Goal: Task Accomplishment & Management: Manage account settings

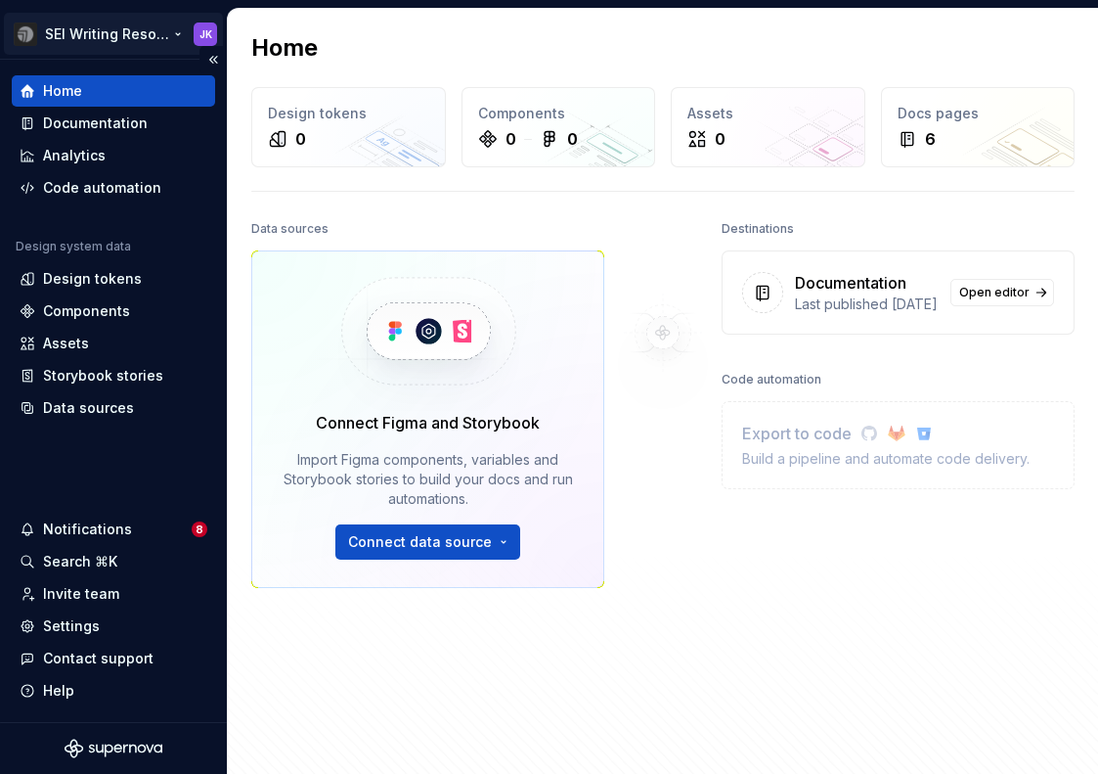
click at [140, 37] on html "SEI Writing Resources JK Home Documentation Analytics Code automation Design sy…" at bounding box center [549, 387] width 1098 height 774
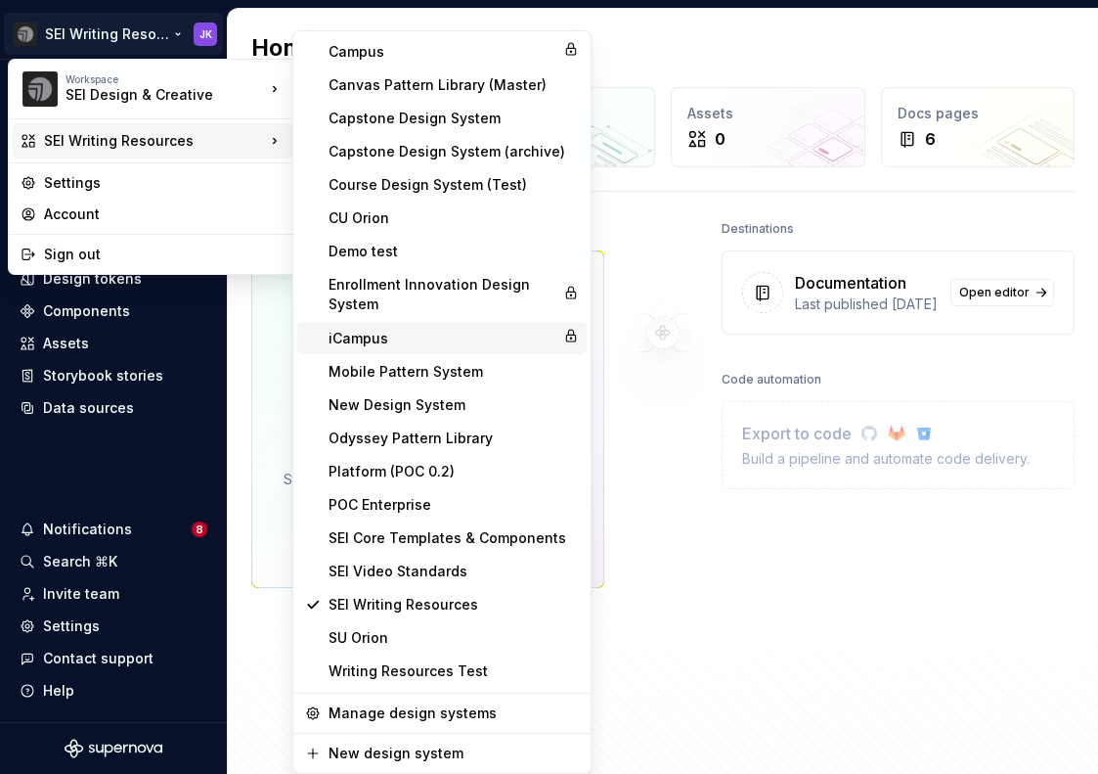
click at [390, 331] on div "iCampus" at bounding box center [442, 339] width 227 height 20
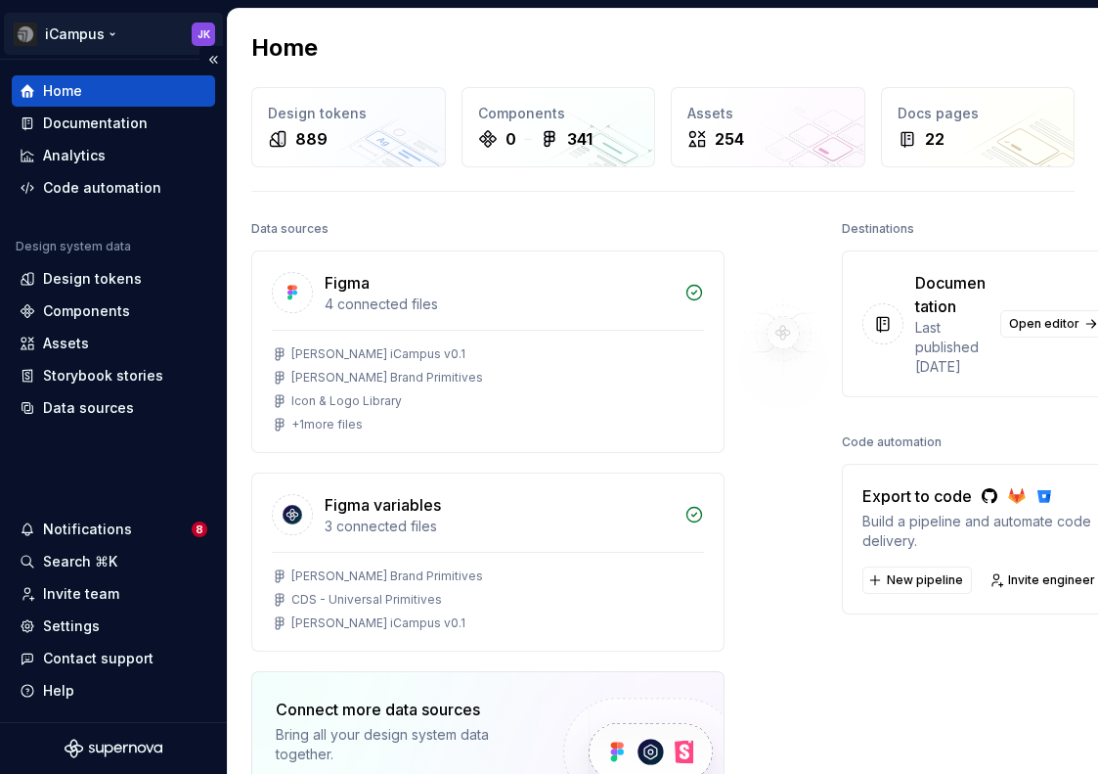
click at [140, 32] on html "iCampus JK Home Documentation Analytics Code automation Design system data Desi…" at bounding box center [549, 387] width 1098 height 774
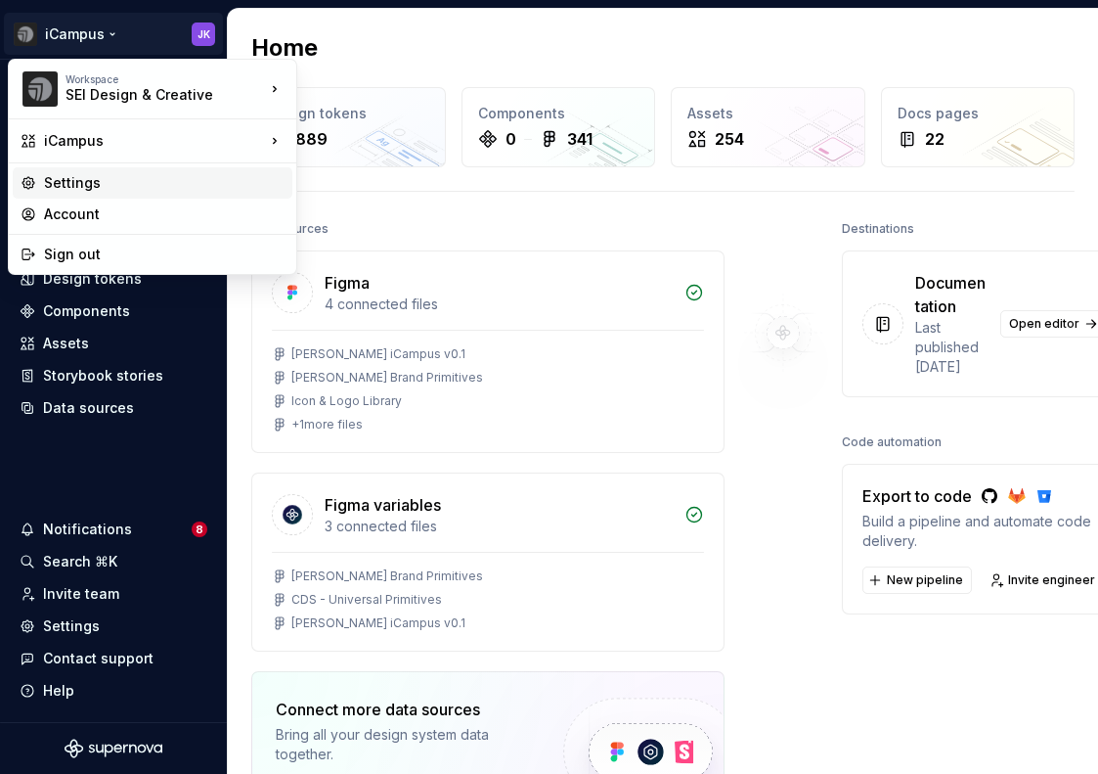
click at [81, 188] on div "Settings" at bounding box center [164, 183] width 241 height 20
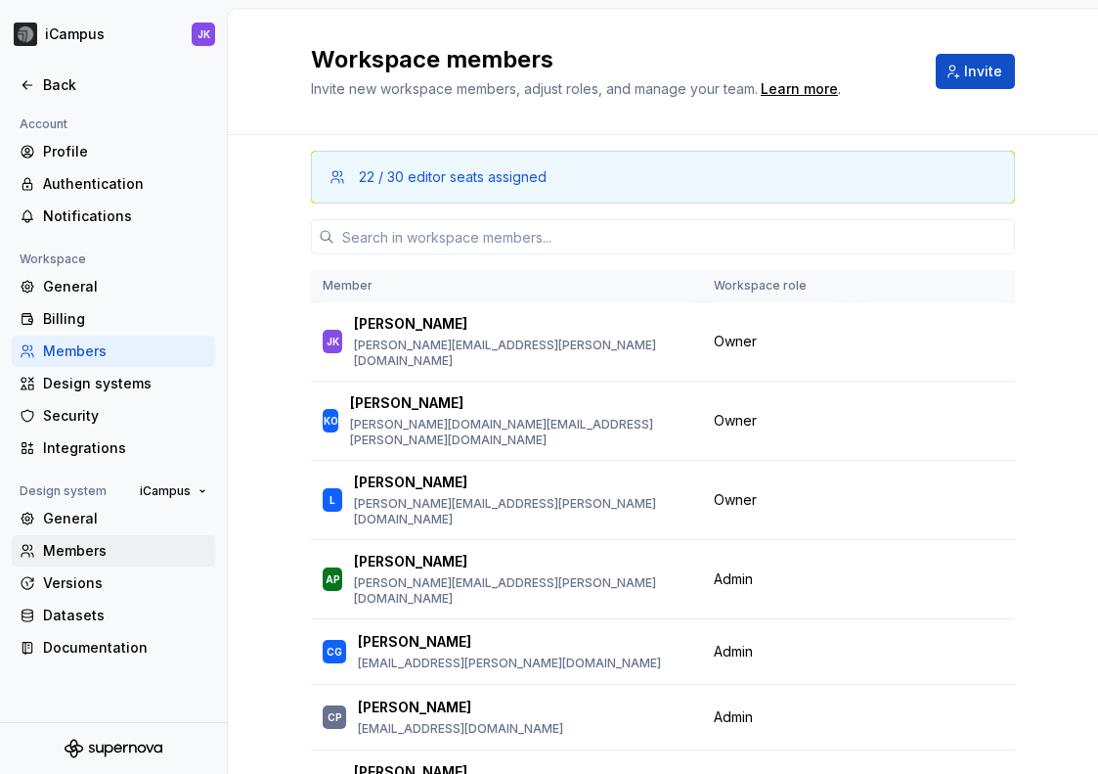
click at [66, 553] on div "Members" at bounding box center [125, 551] width 164 height 20
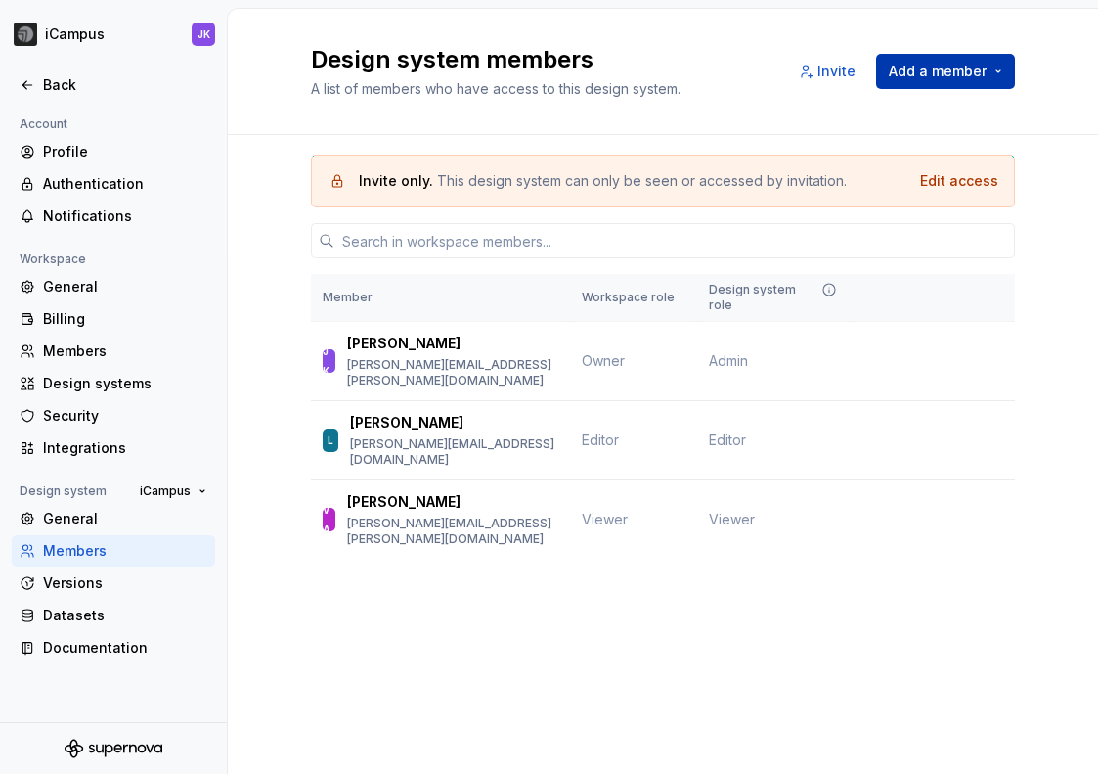
click at [999, 68] on button "Add a member" at bounding box center [945, 71] width 139 height 35
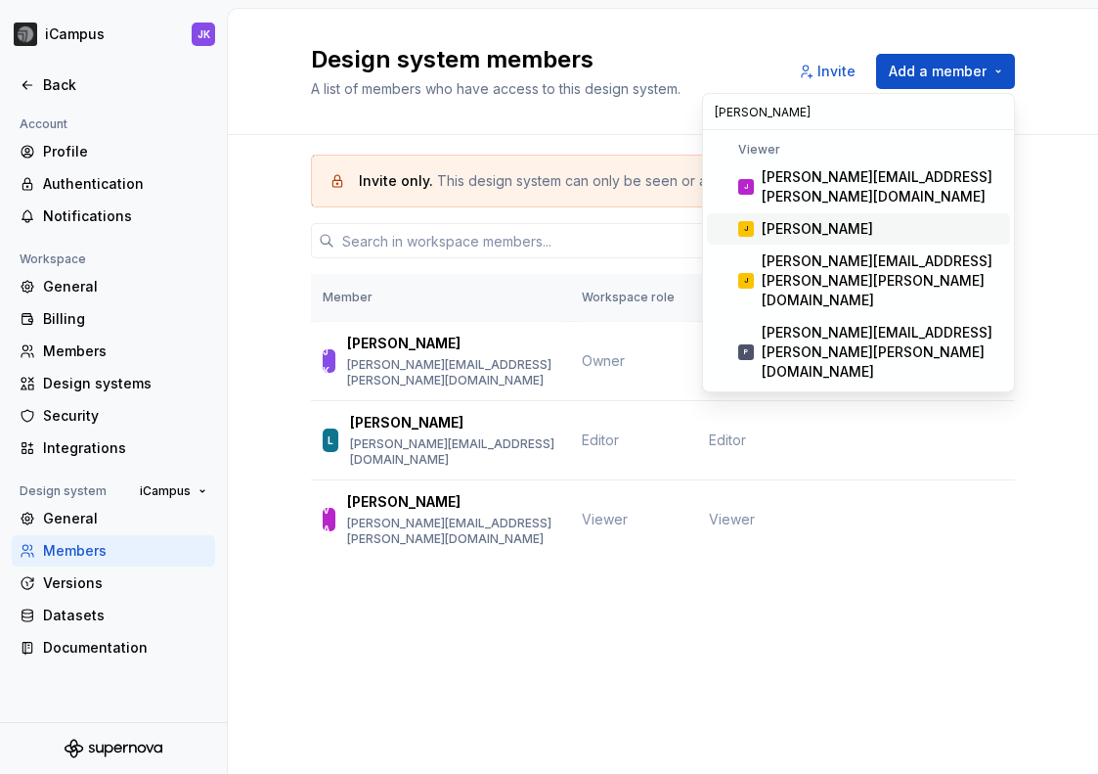
type input "[PERSON_NAME]"
click at [777, 219] on div "[PERSON_NAME]" at bounding box center [817, 229] width 111 height 20
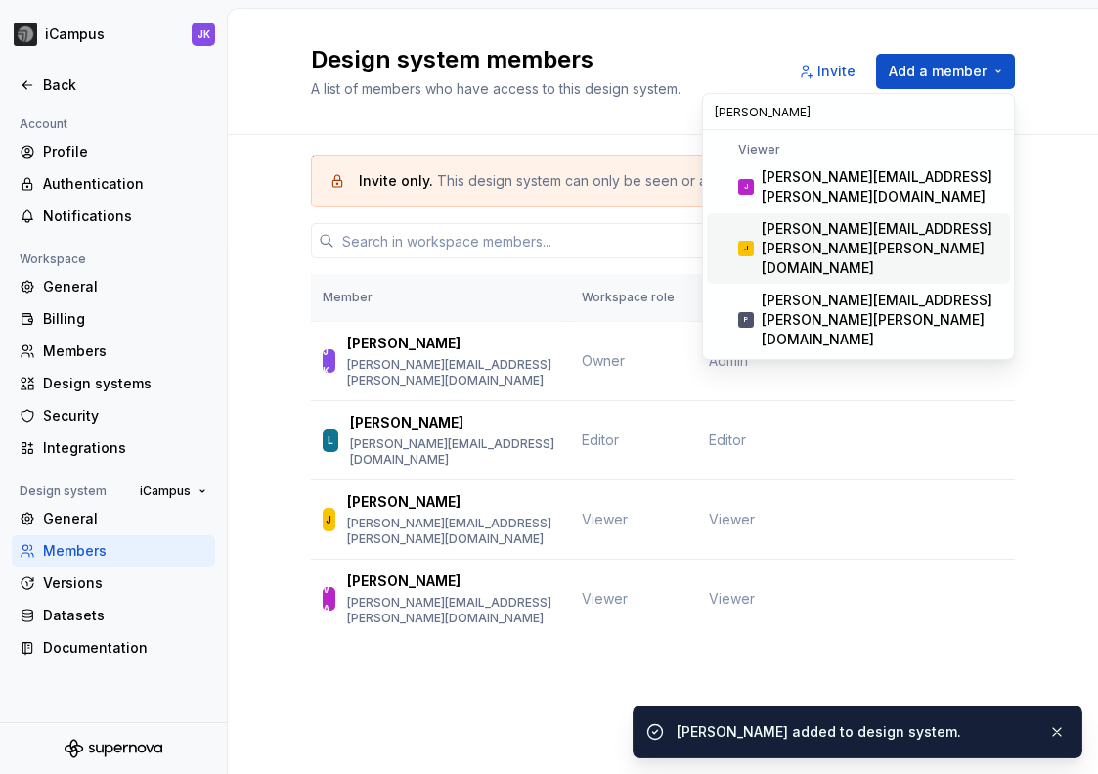
click at [351, 668] on div "Design system members A list of members who have access to this design system. …" at bounding box center [663, 391] width 870 height 765
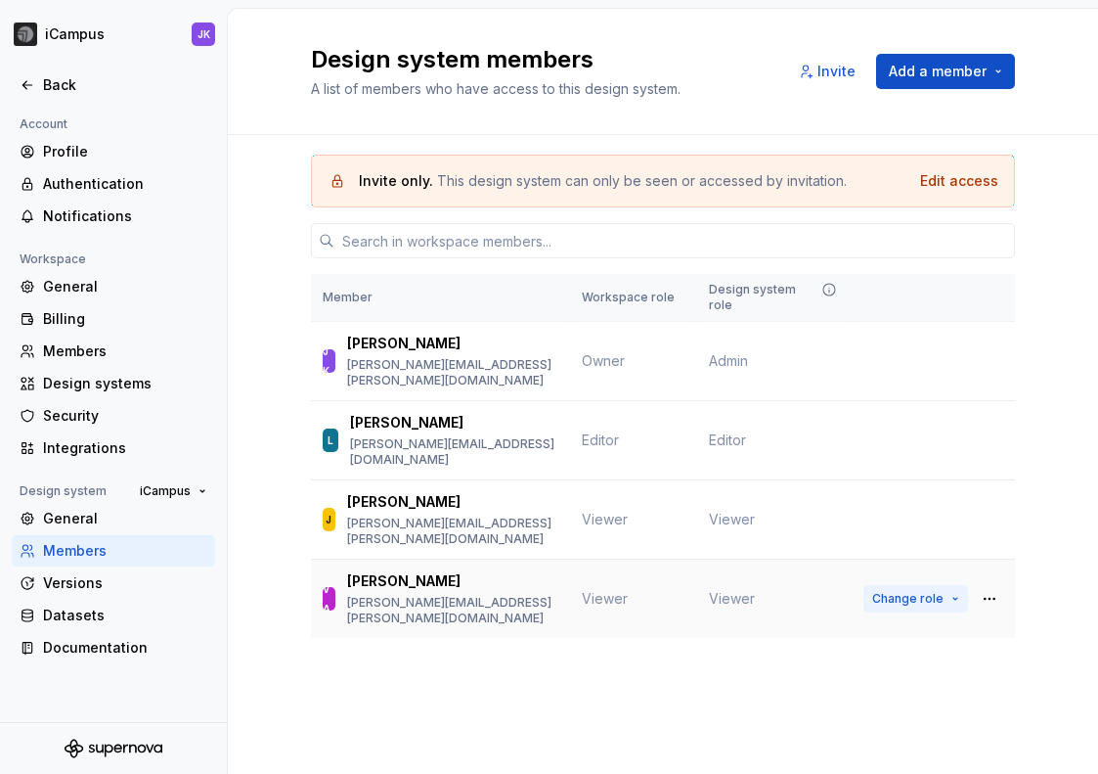
click at [936, 585] on button "Change role" at bounding box center [916, 598] width 105 height 27
click at [757, 653] on div "Invite only. This design system can only be seen or accessed by invitation. Edi…" at bounding box center [663, 423] width 704 height 577
click at [957, 585] on button "Change role" at bounding box center [916, 598] width 105 height 27
click at [556, 716] on div "Design system members A list of members who have access to this design system. …" at bounding box center [663, 391] width 870 height 765
click at [921, 432] on span "Change role" at bounding box center [907, 440] width 71 height 16
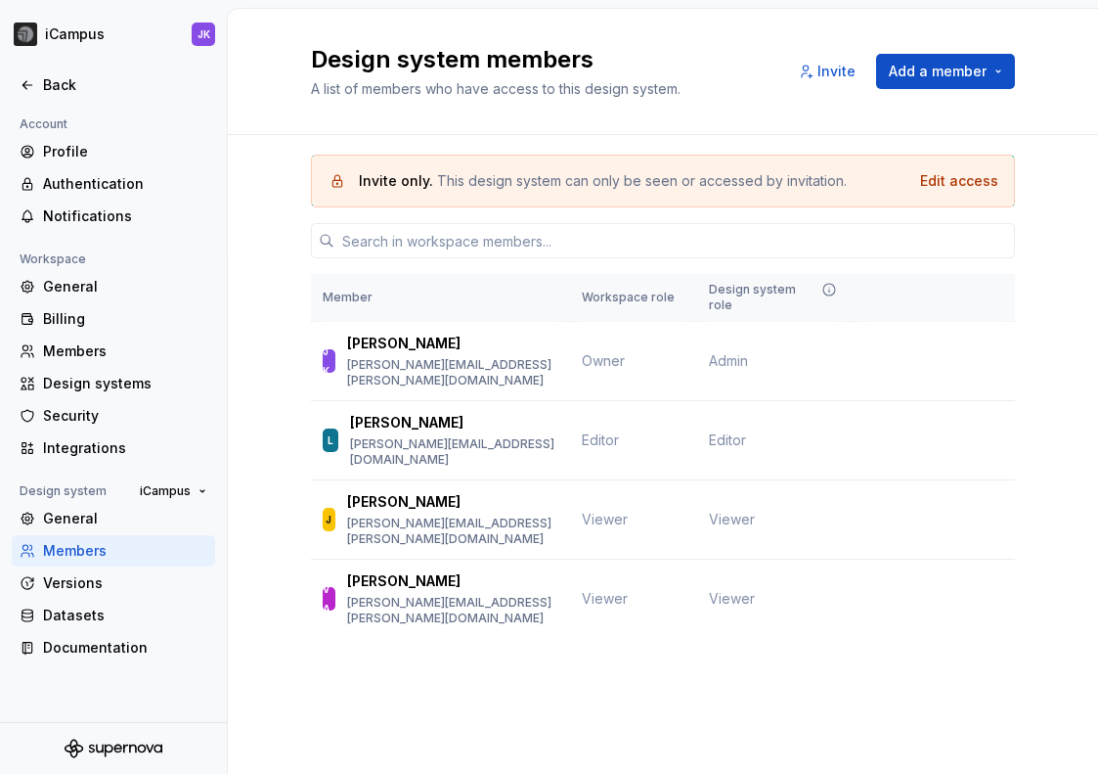
click at [691, 696] on div "Design system members A list of members who have access to this design system. …" at bounding box center [663, 391] width 870 height 765
click at [72, 347] on div "Members" at bounding box center [125, 351] width 164 height 20
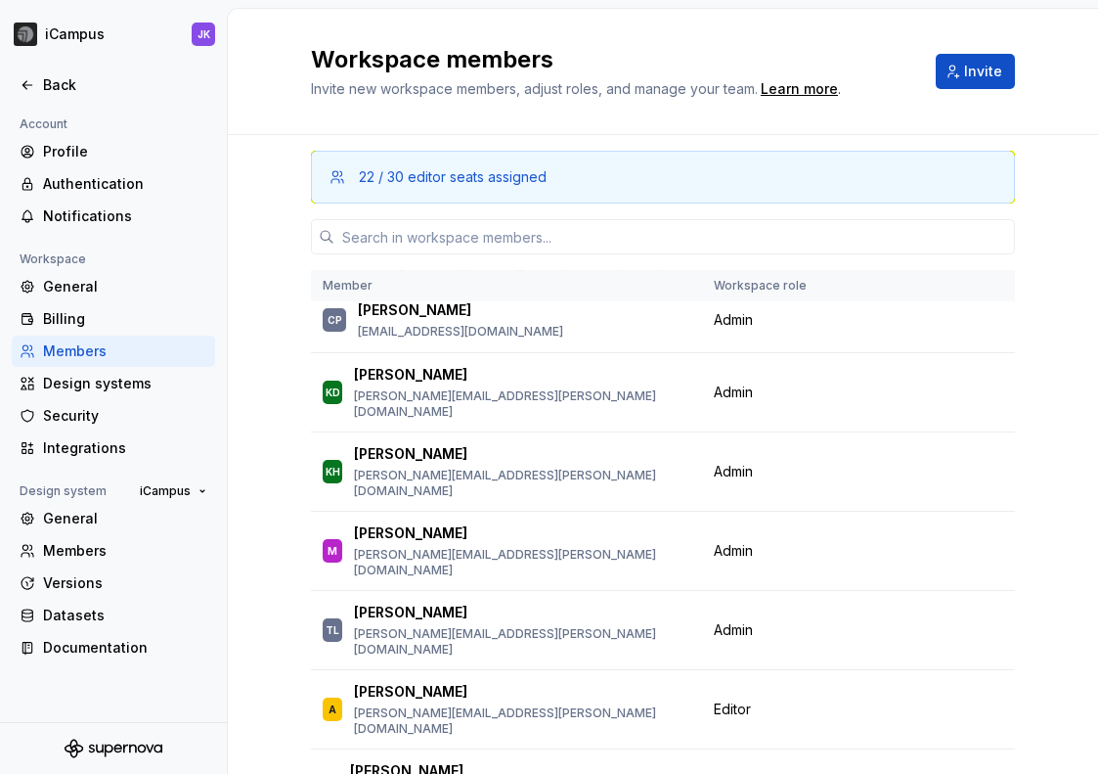
scroll to position [435, 0]
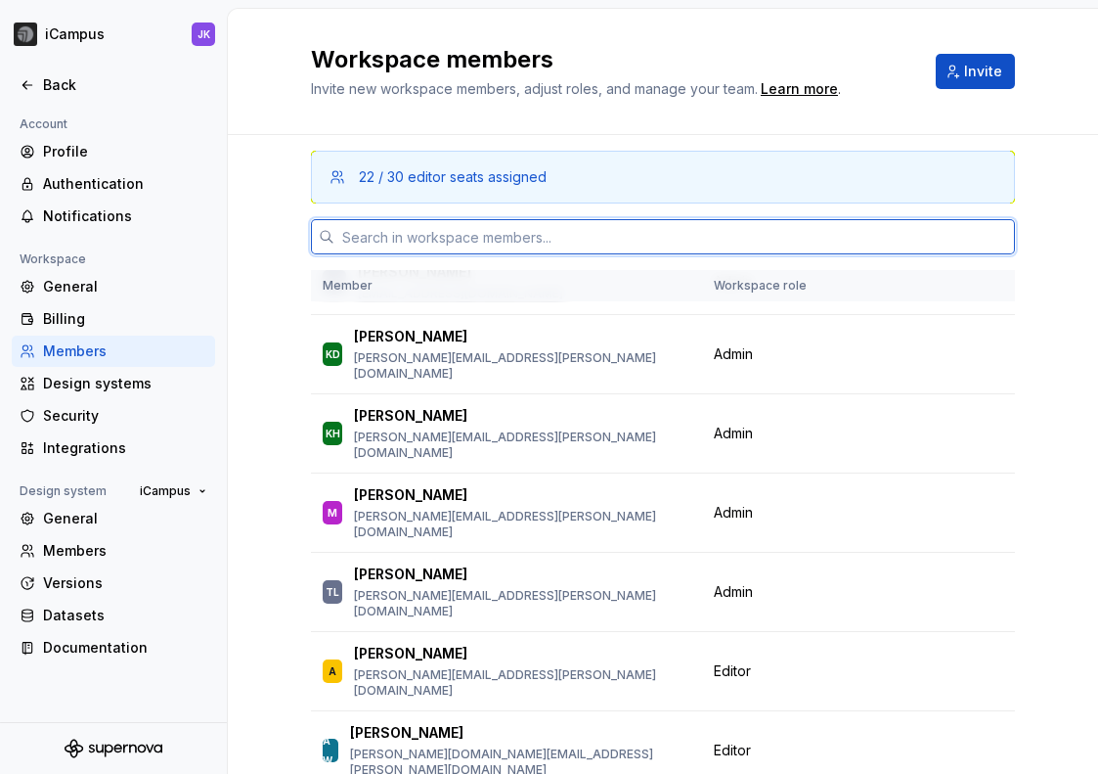
click at [511, 240] on input "text" at bounding box center [674, 236] width 681 height 35
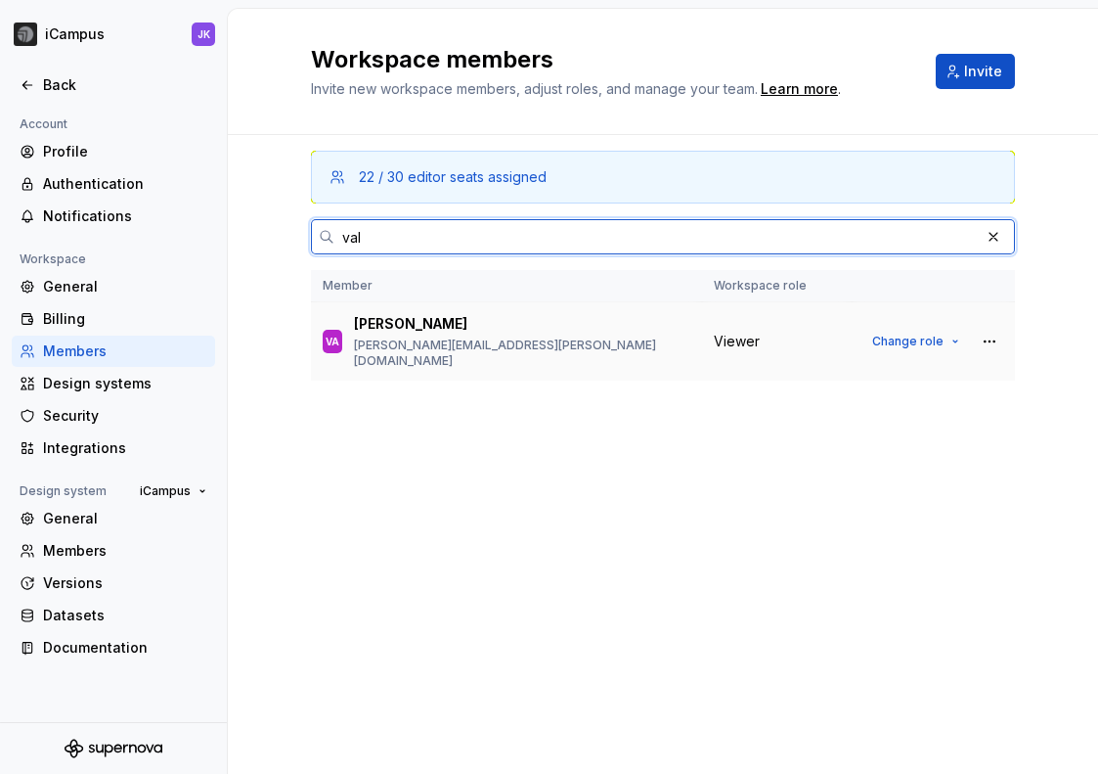
type input "val"
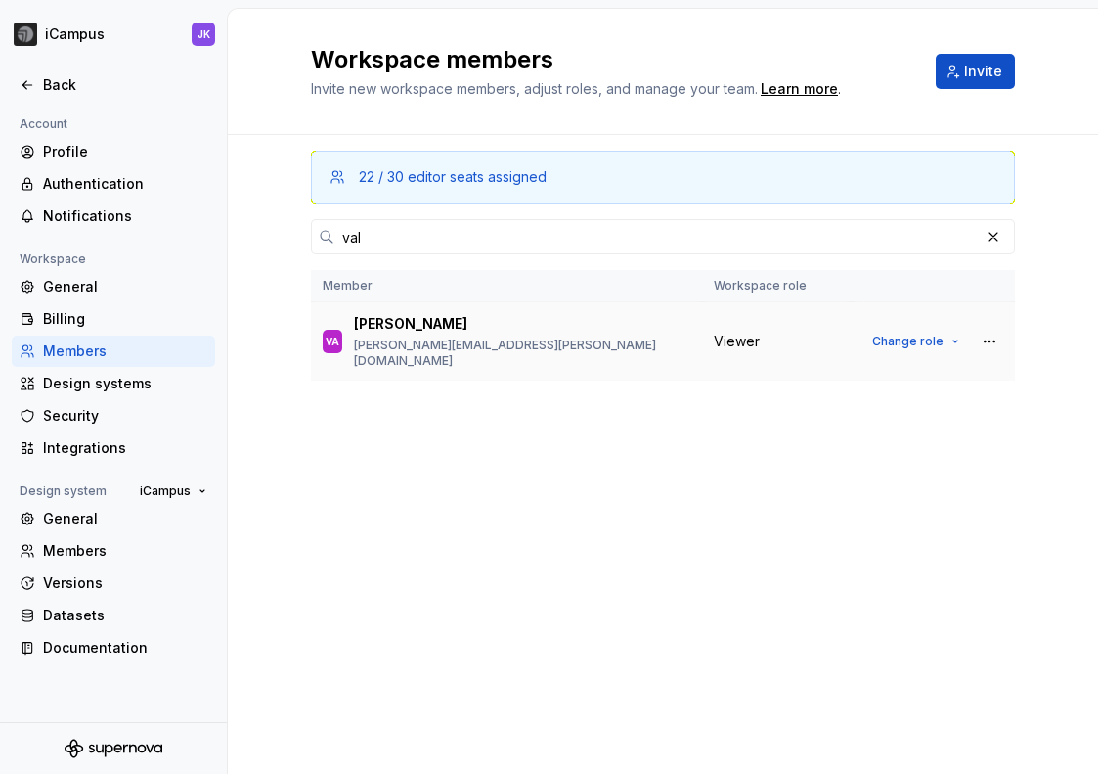
click at [838, 332] on div "Viewer" at bounding box center [777, 342] width 126 height 20
click at [838, 333] on div "Viewer" at bounding box center [777, 342] width 126 height 20
click at [927, 334] on span "Change role" at bounding box center [907, 341] width 71 height 16
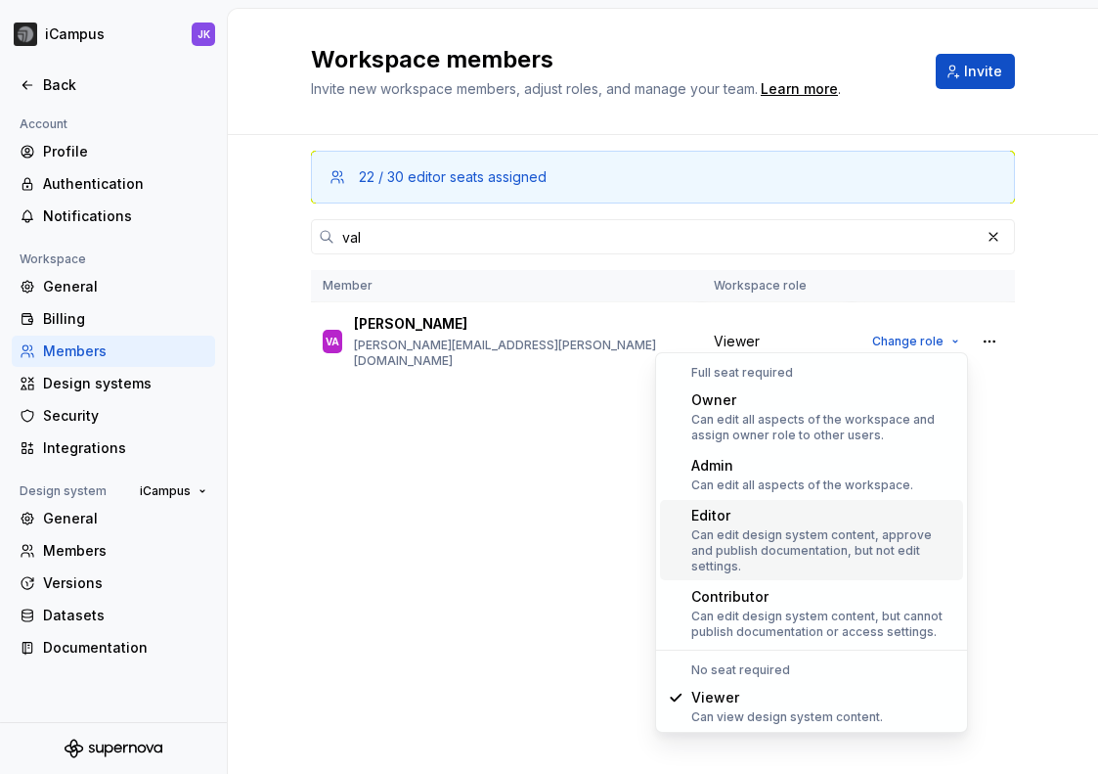
click at [759, 517] on div "Editor" at bounding box center [823, 516] width 264 height 20
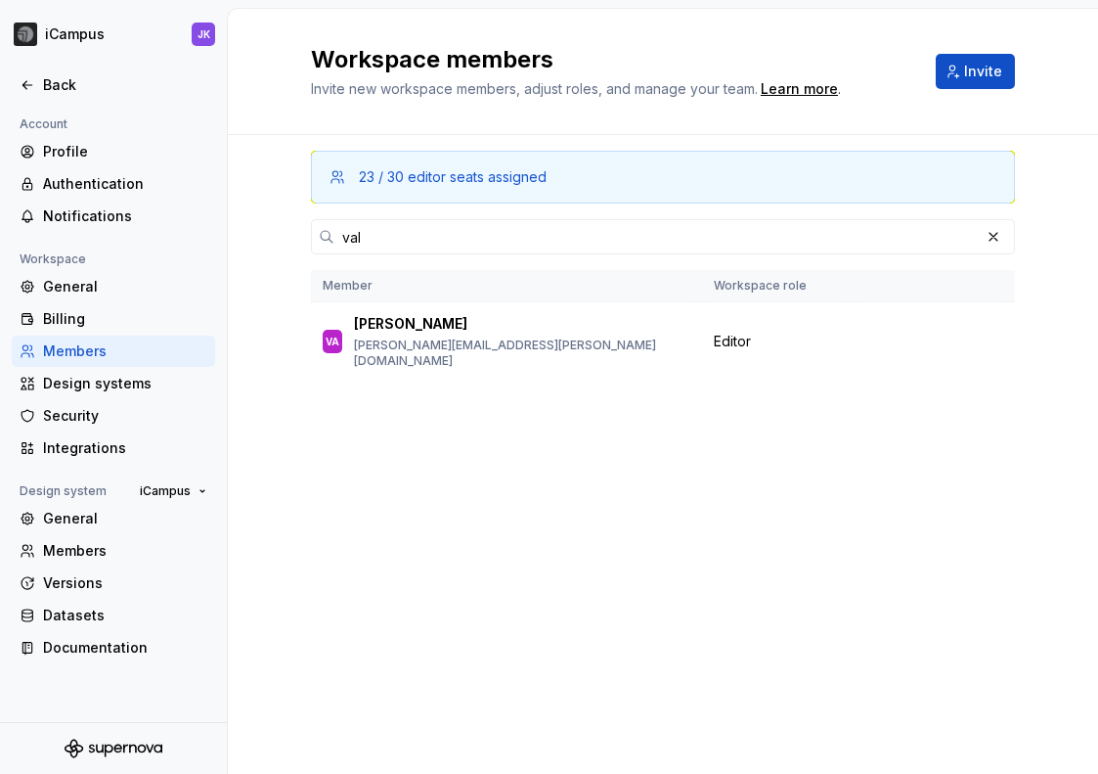
click at [368, 535] on div "23 / 30 editor seats assigned val Member Workspace role VA [PERSON_NAME] [PERSO…" at bounding box center [663, 417] width 704 height 564
click at [959, 338] on button "Change role" at bounding box center [916, 341] width 105 height 27
click at [557, 509] on div "23 / 30 editor seats assigned val Member Workspace role VA [PERSON_NAME] [PERSO…" at bounding box center [663, 417] width 704 height 564
click at [89, 551] on div "Members" at bounding box center [125, 551] width 164 height 20
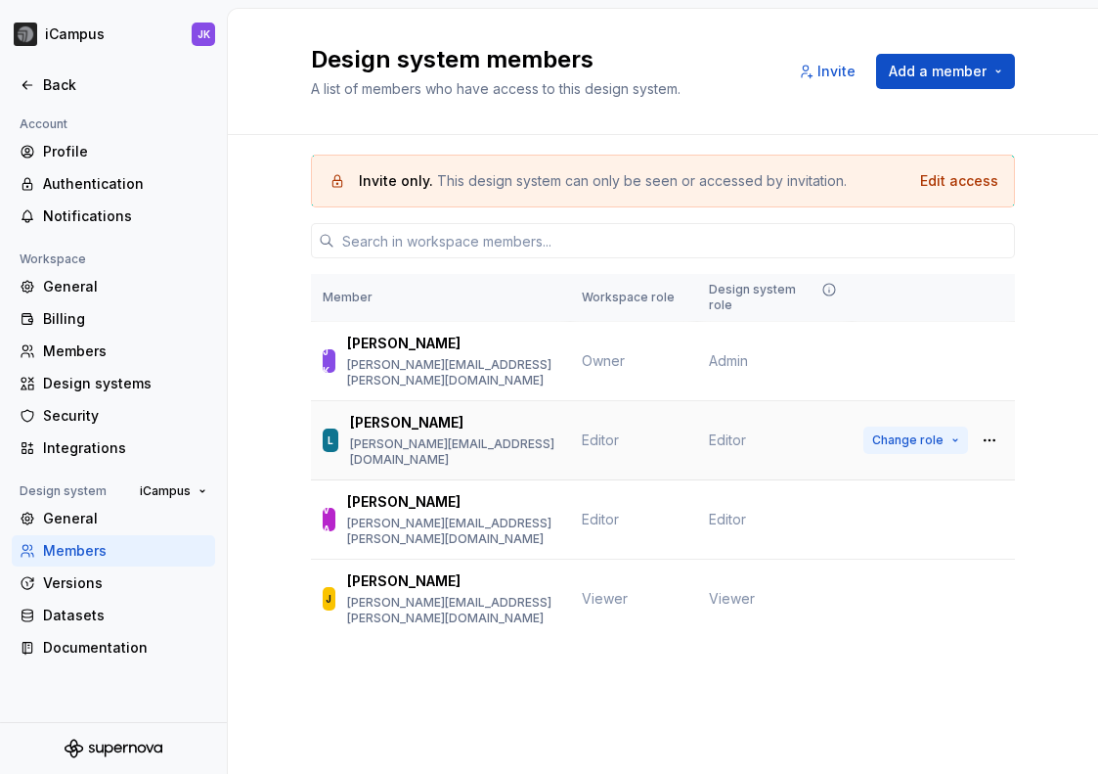
click at [930, 432] on span "Change role" at bounding box center [907, 440] width 71 height 16
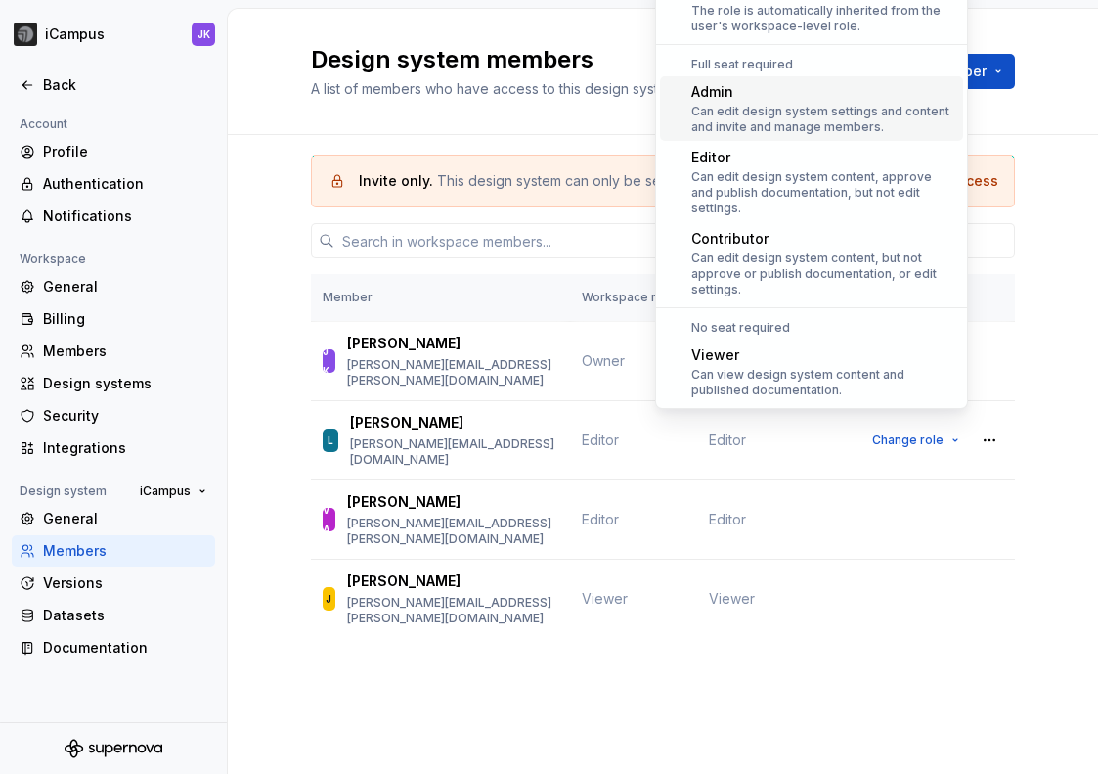
click at [805, 117] on div "Can edit design system settings and content and invite and manage members." at bounding box center [823, 119] width 264 height 31
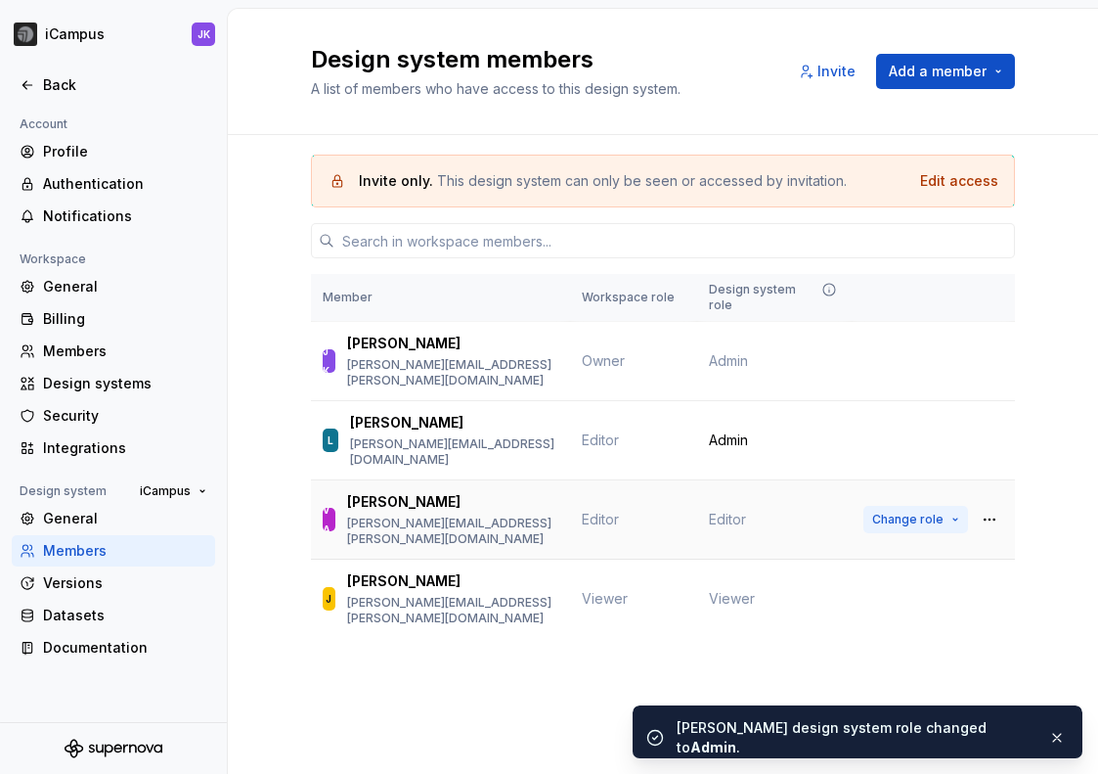
click at [953, 506] on button "Change role" at bounding box center [916, 519] width 105 height 27
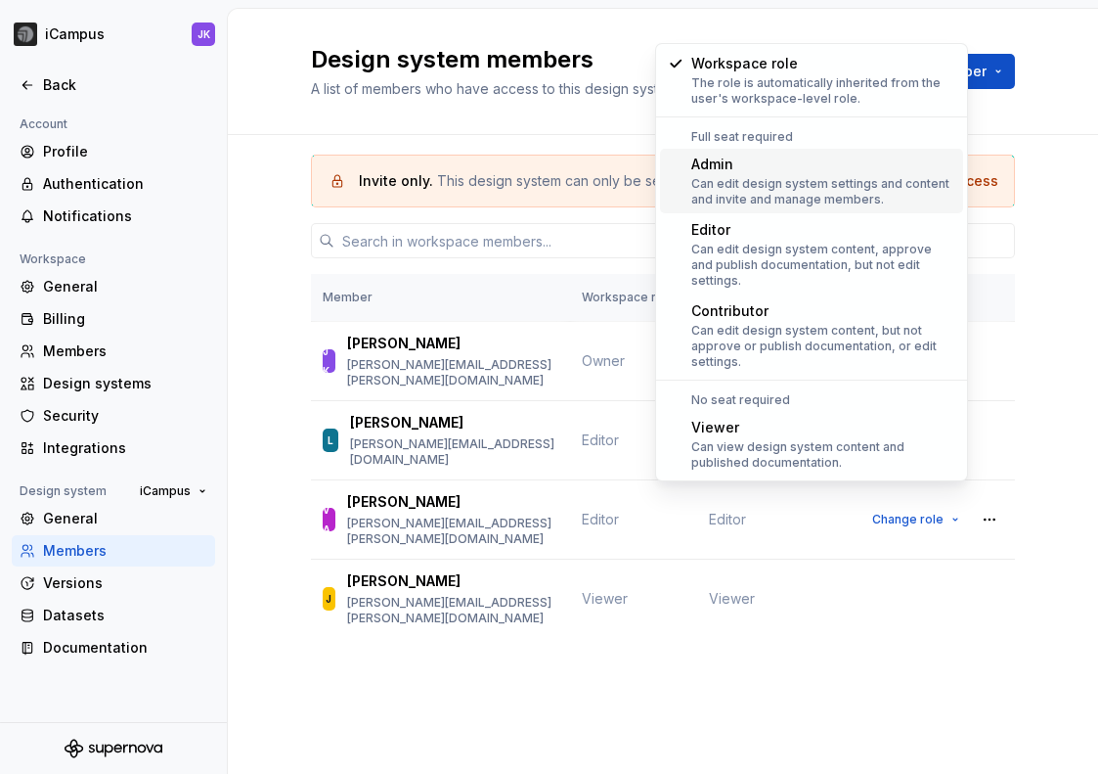
click at [807, 192] on div "Can edit design system settings and content and invite and manage members." at bounding box center [823, 191] width 264 height 31
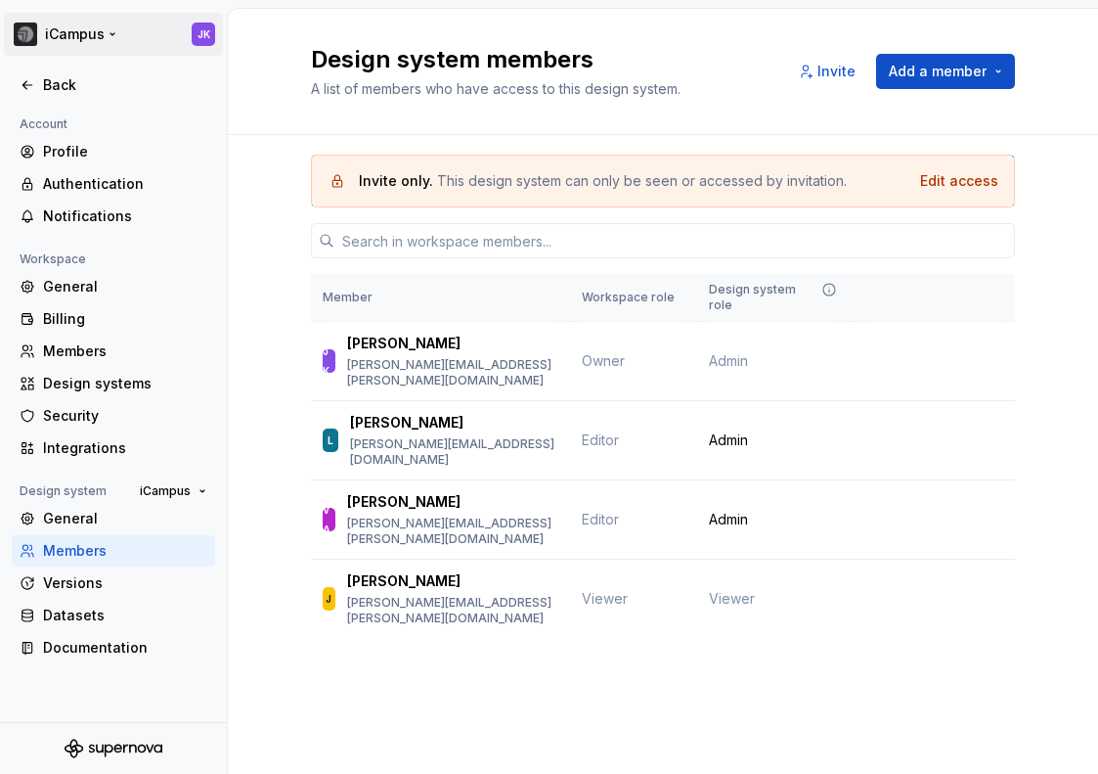
click at [138, 37] on html "iCampus JK Back Account Profile Authentication Notifications Workspace General …" at bounding box center [549, 387] width 1098 height 774
click at [295, 224] on html "iCampus JK Back Account Profile Authentication Notifications Workspace General …" at bounding box center [549, 387] width 1098 height 774
click at [30, 83] on icon at bounding box center [28, 85] width 16 height 16
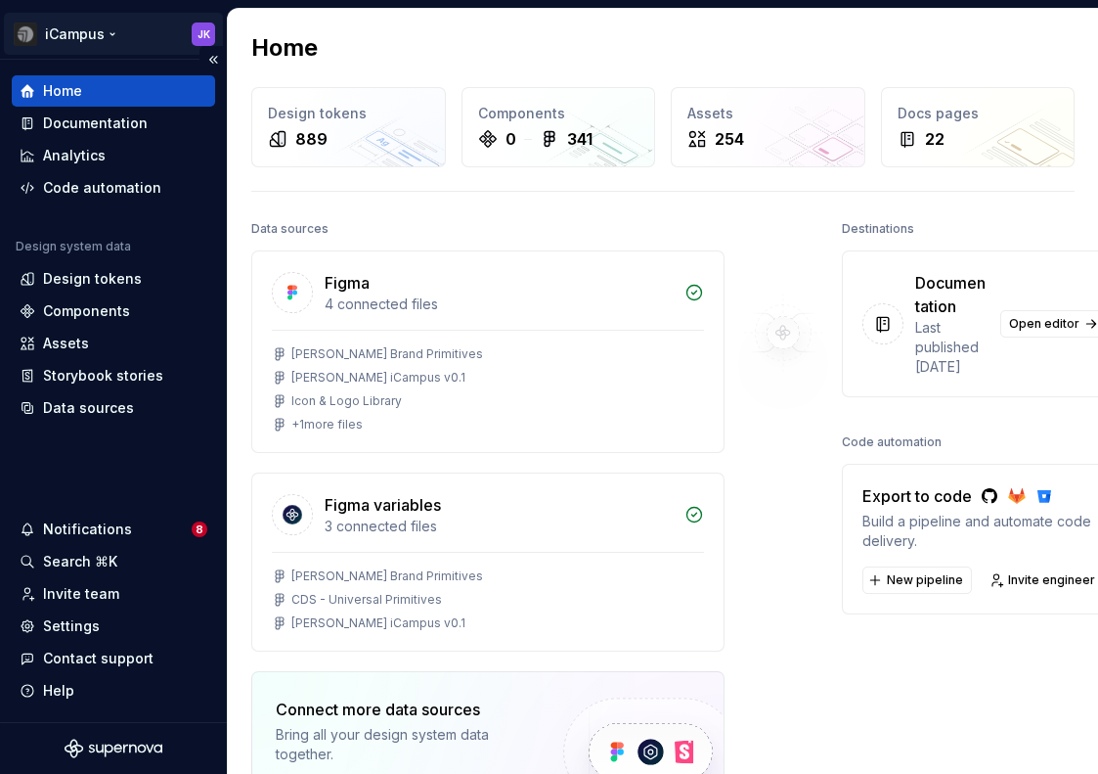
click at [178, 34] on html "iCampus JK Home Documentation Analytics Code automation Design system data Desi…" at bounding box center [549, 387] width 1098 height 774
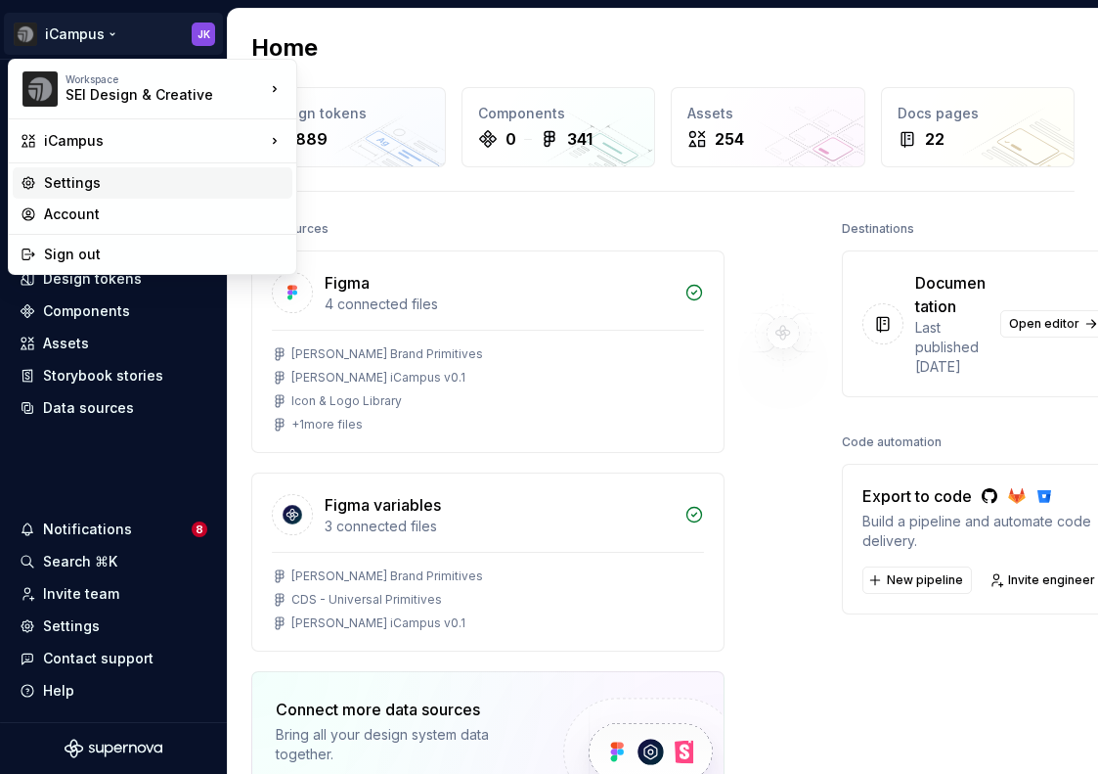
click at [193, 174] on div "Settings" at bounding box center [164, 183] width 241 height 20
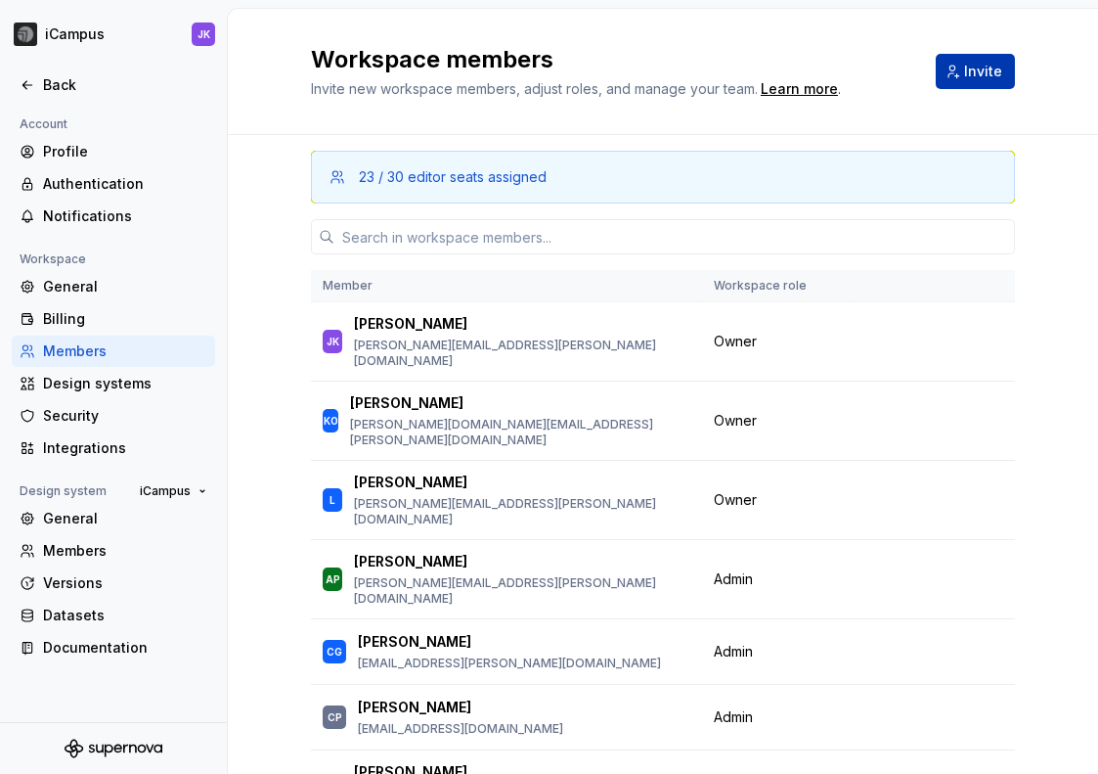
click at [966, 74] on span "Invite" at bounding box center [983, 72] width 38 height 20
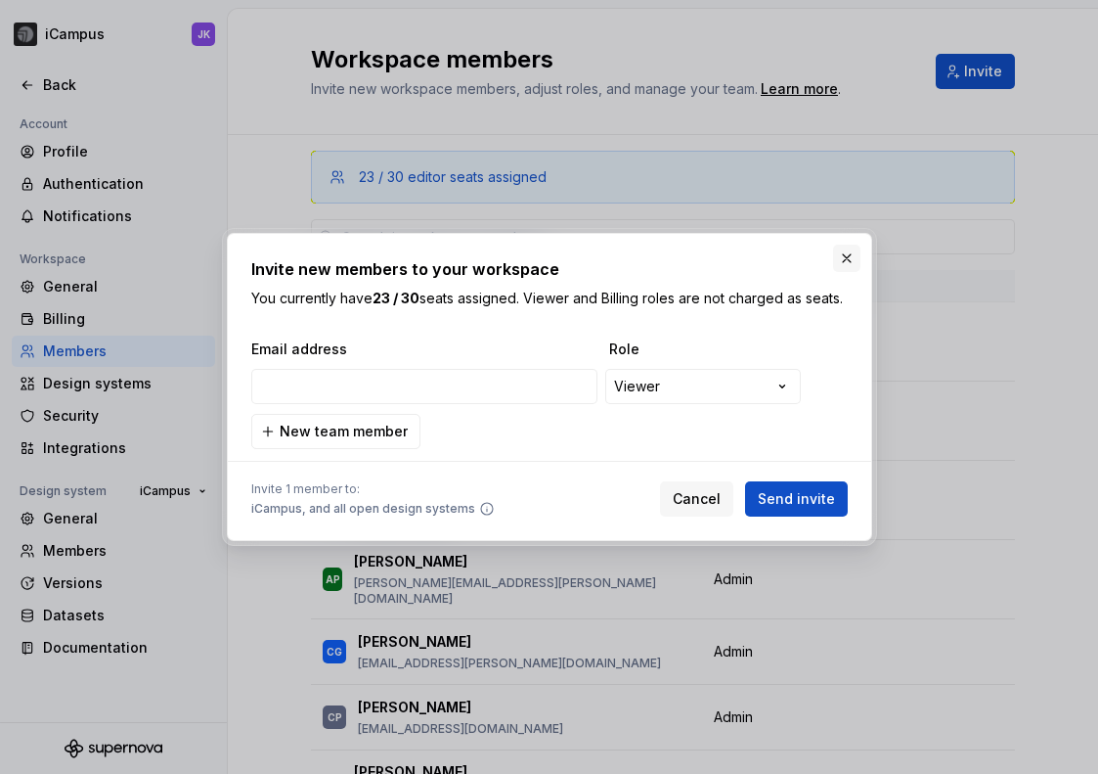
click at [845, 249] on button "button" at bounding box center [846, 257] width 27 height 27
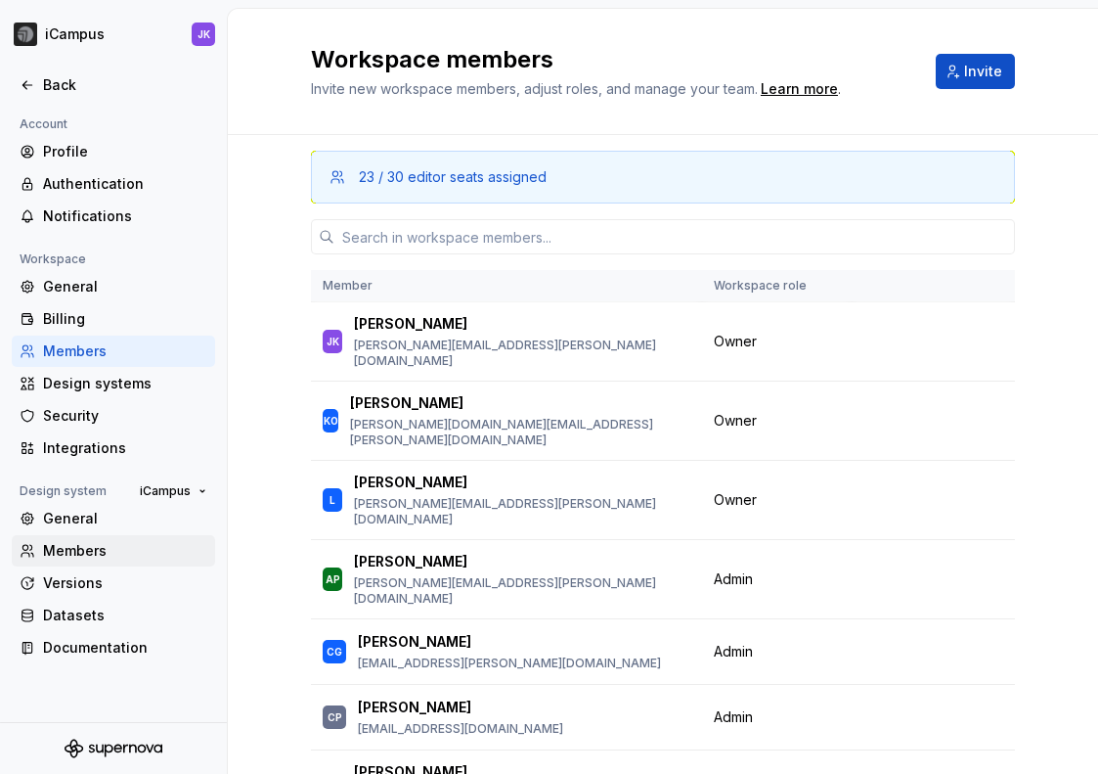
click at [106, 555] on div "Members" at bounding box center [125, 551] width 164 height 20
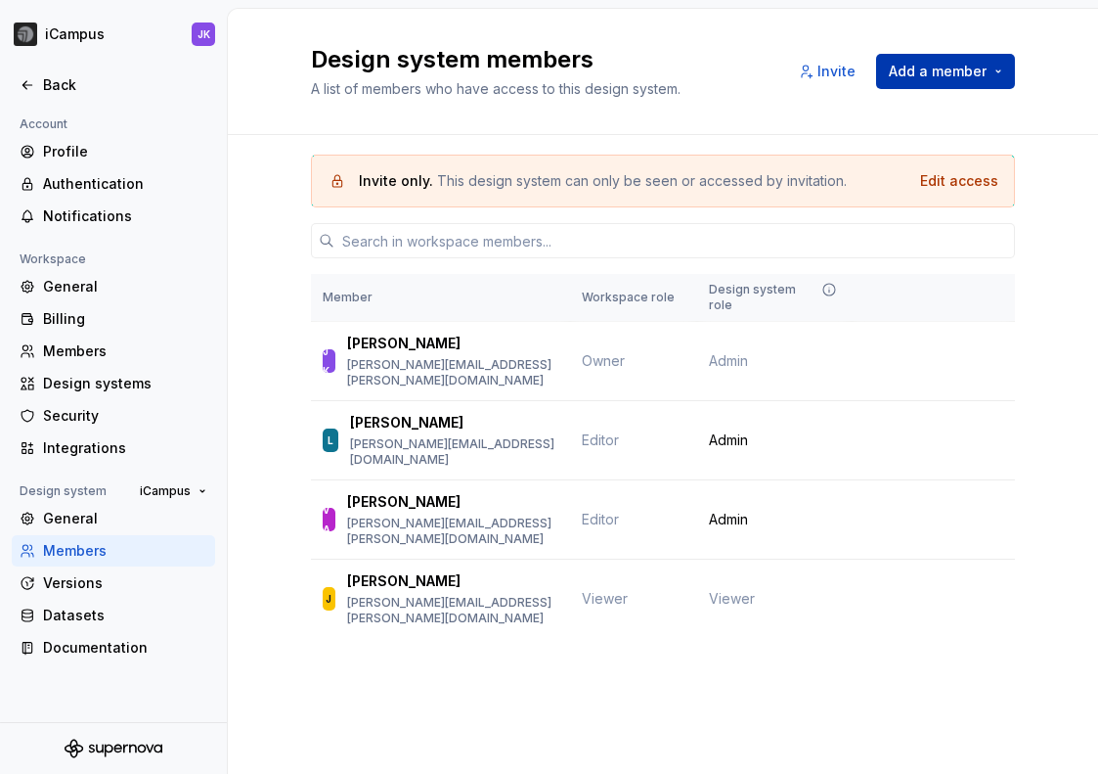
click at [998, 73] on button "Add a member" at bounding box center [945, 71] width 139 height 35
click at [1041, 200] on div "Invite only. This design system can only be seen or accessed by invitation. Edi…" at bounding box center [663, 423] width 870 height 577
click at [280, 167] on div "Invite only. This design system can only be seen or accessed by invitation. Edi…" at bounding box center [663, 423] width 870 height 577
